Goal: Information Seeking & Learning: Check status

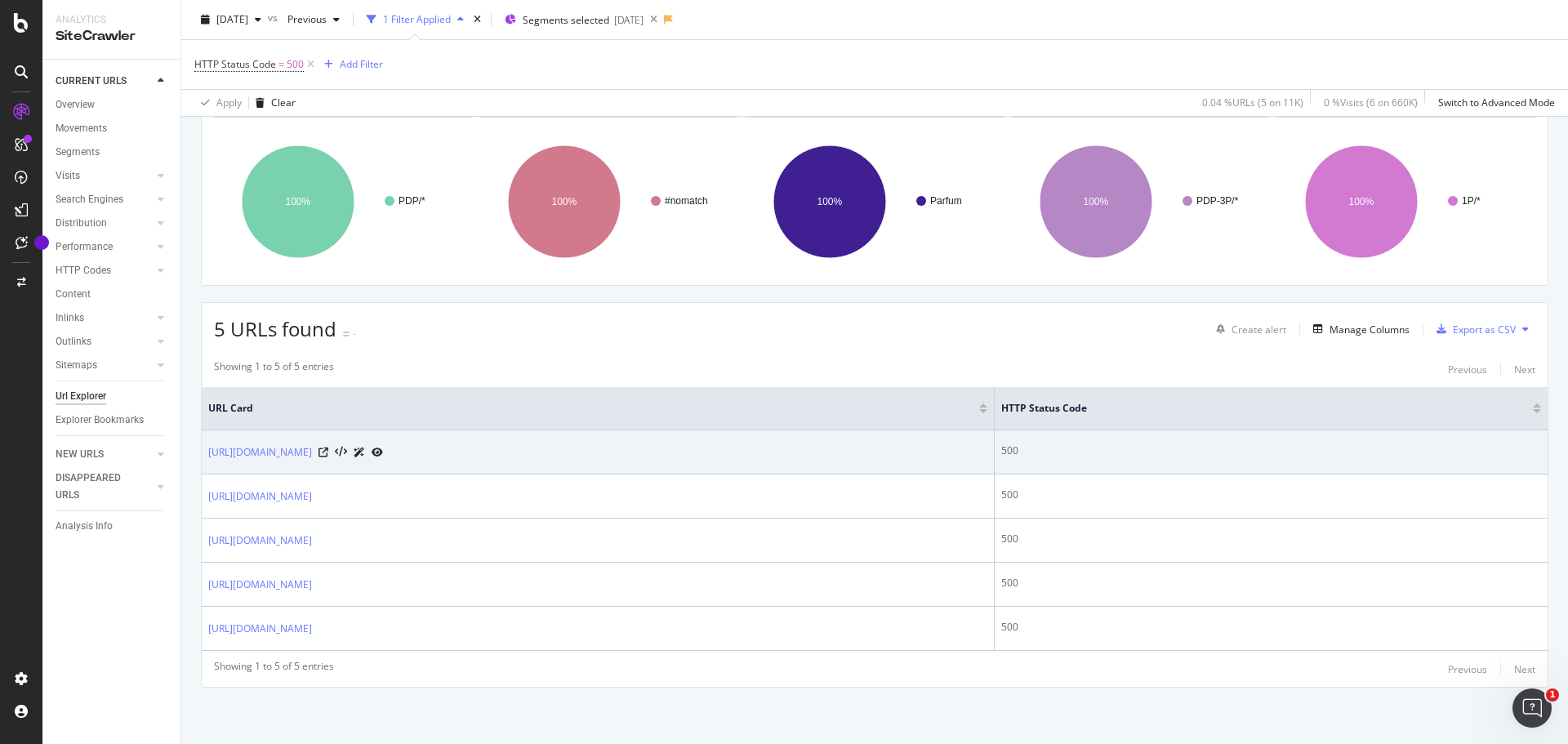
scroll to position [107, 0]
click at [312, 450] on link "[URL][DOMAIN_NAME]" at bounding box center [261, 451] width 104 height 17
click at [328, 450] on icon at bounding box center [323, 451] width 10 height 10
